Goal: Find specific page/section: Find specific page/section

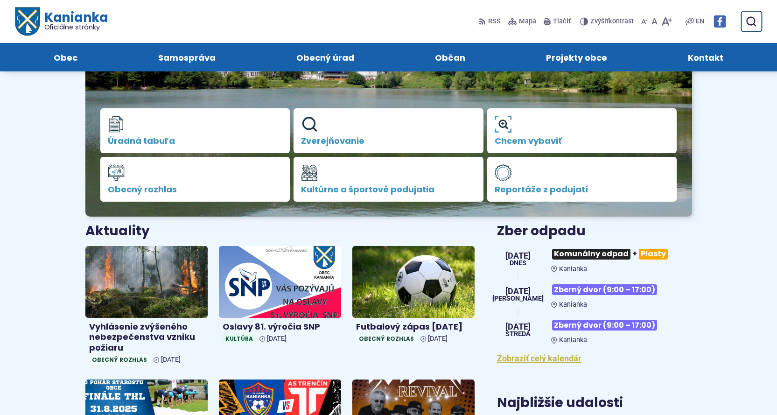
scroll to position [155, 0]
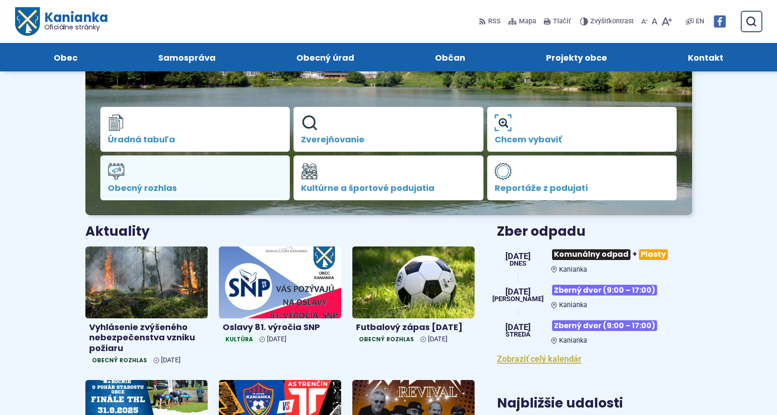
click at [134, 187] on span "Obecný rozhlas" at bounding box center [195, 187] width 175 height 9
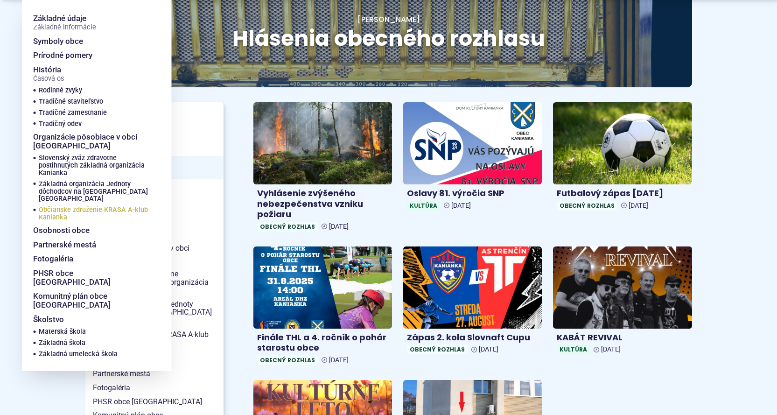
scroll to position [125, 0]
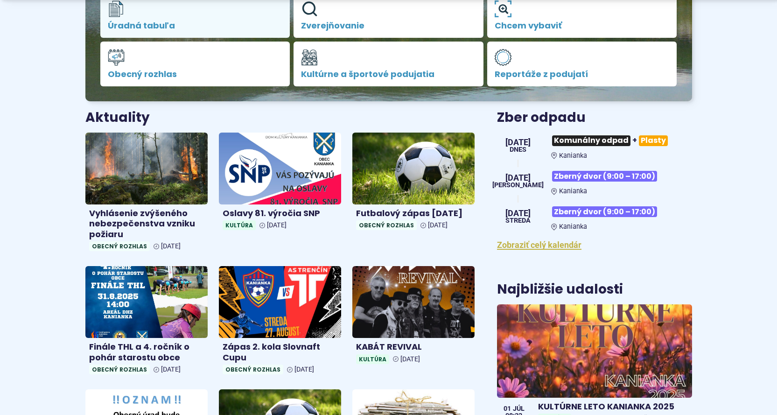
scroll to position [280, 0]
